Goal: Task Accomplishment & Management: Manage account settings

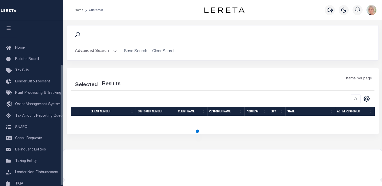
scroll to position [60, 0]
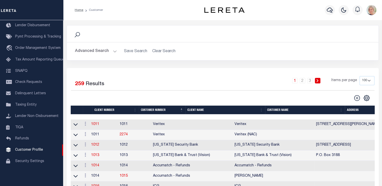
click at [198, 111] on th "Client Name" at bounding box center [225, 110] width 80 height 9
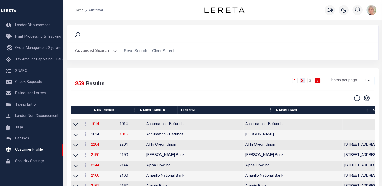
click at [302, 82] on link "2" at bounding box center [302, 81] width 6 height 6
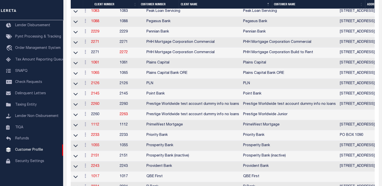
scroll to position [706, 0]
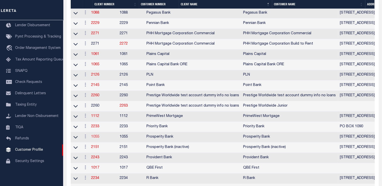
click at [99, 139] on link "1055" at bounding box center [95, 137] width 8 height 4
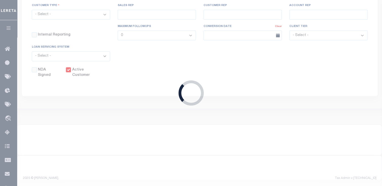
select select
type input "Prosperity Bank"
type input "1055"
type input "Prosperity Bank"
type input "[PERSON_NAME]"
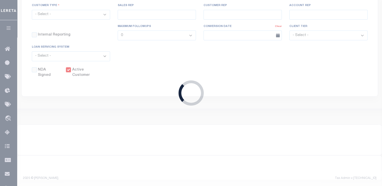
type input "[PERSON_NAME]"
select select "Mixed Portfolio"
type input "[PERSON_NAME]"
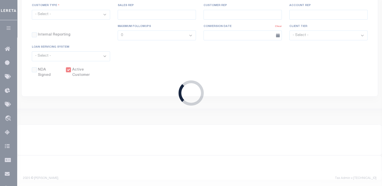
select select "FIC"
checkbox input "true"
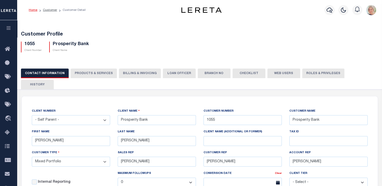
click at [312, 74] on button "Roles & Privileges" at bounding box center [323, 74] width 42 height 10
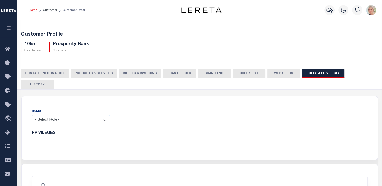
click at [273, 73] on button "Web Users" at bounding box center [283, 74] width 33 height 10
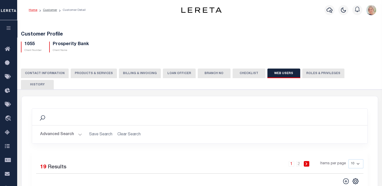
click at [312, 74] on button "Roles & Privileges" at bounding box center [323, 74] width 42 height 10
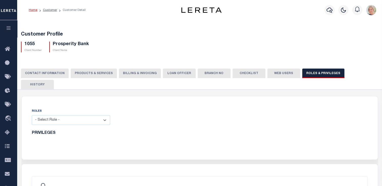
click at [106, 115] on select "- Select Role - Loan Officer Loan Servicer Operational Admin View Only" at bounding box center [71, 120] width 78 height 10
select select "49787a99-2587-4724-a716-7b237b58cc61"
click at [32, 115] on select "- Select Role - Loan Officer Loan Servicer Operational Admin View Only" at bounding box center [71, 120] width 78 height 10
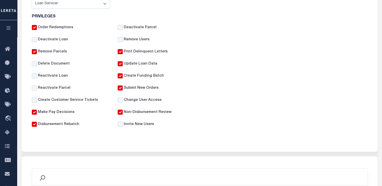
scroll to position [101, 0]
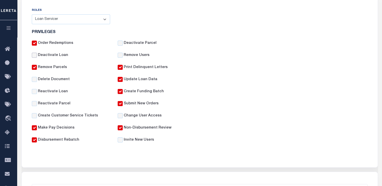
click at [34, 53] on input "Deactivate Loan" at bounding box center [34, 55] width 5 height 5
checkbox input "true"
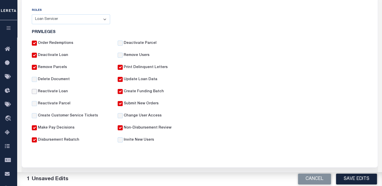
click at [35, 89] on input "Reactivate Loan" at bounding box center [34, 91] width 5 height 5
checkbox input "true"
click at [35, 101] on input "Reactivate Parcel" at bounding box center [34, 103] width 5 height 5
checkbox input "true"
click at [121, 41] on input "Deactivate Parcel" at bounding box center [120, 43] width 5 height 5
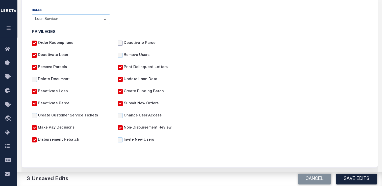
checkbox input "true"
click at [34, 113] on input "Create Customer Service Tickets" at bounding box center [34, 115] width 5 height 5
checkbox input "true"
click at [365, 177] on button "Save Edits" at bounding box center [356, 179] width 41 height 11
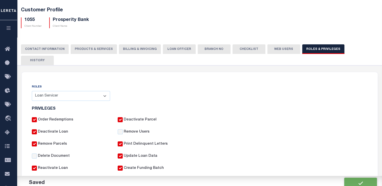
scroll to position [0, 0]
